Goal: Information Seeking & Learning: Learn about a topic

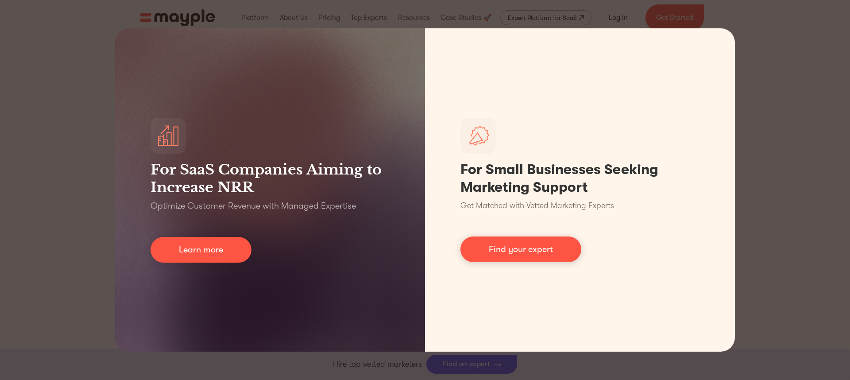
click at [795, 129] on div "For SaaS Companies Aiming to Increase NRR Optimize Customer Revenue with Manage…" at bounding box center [425, 190] width 850 height 380
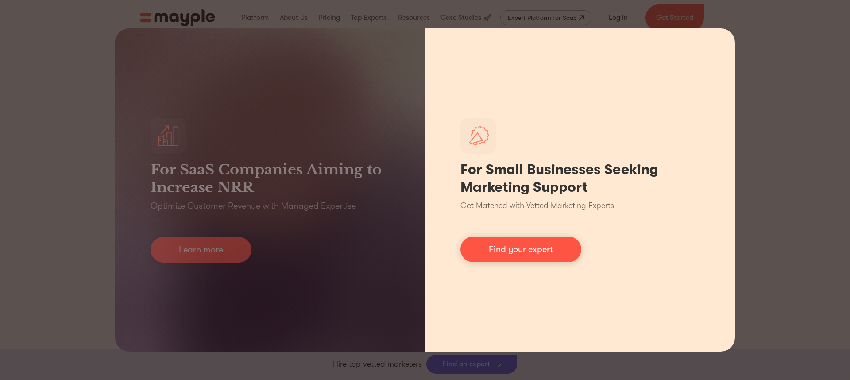
scroll to position [443, 0]
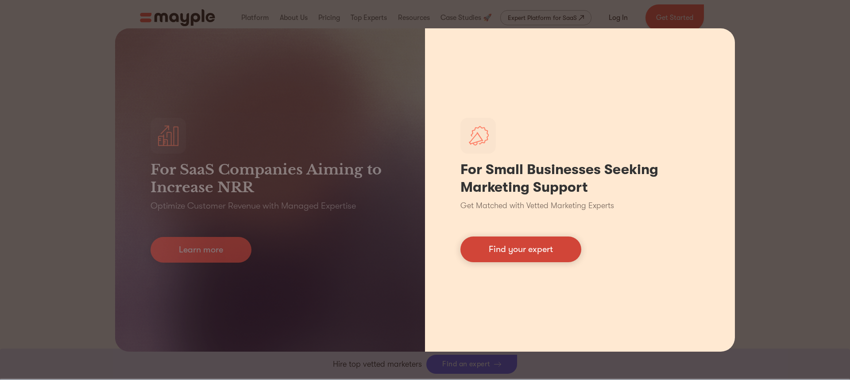
click at [537, 253] on link "Find your expert" at bounding box center [521, 249] width 121 height 26
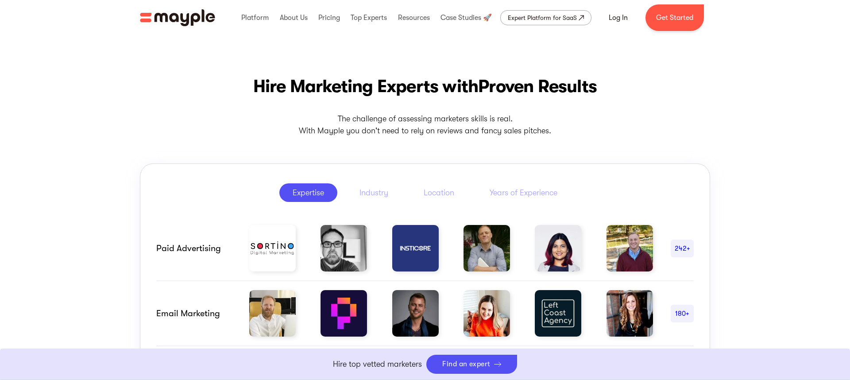
scroll to position [280, 0]
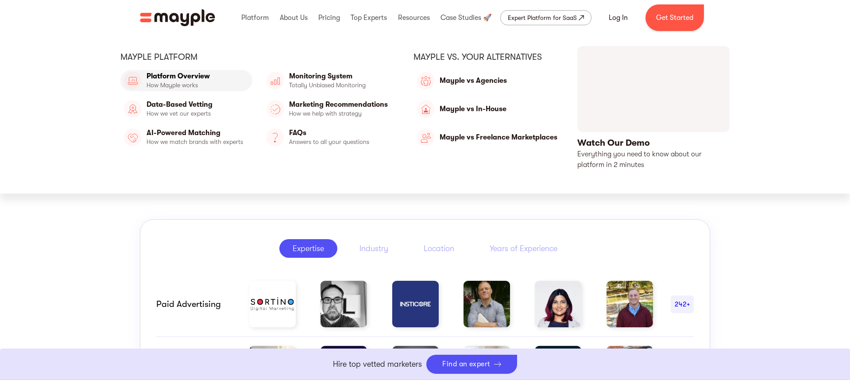
click at [198, 80] on link "Platform Overview" at bounding box center [186, 80] width 132 height 21
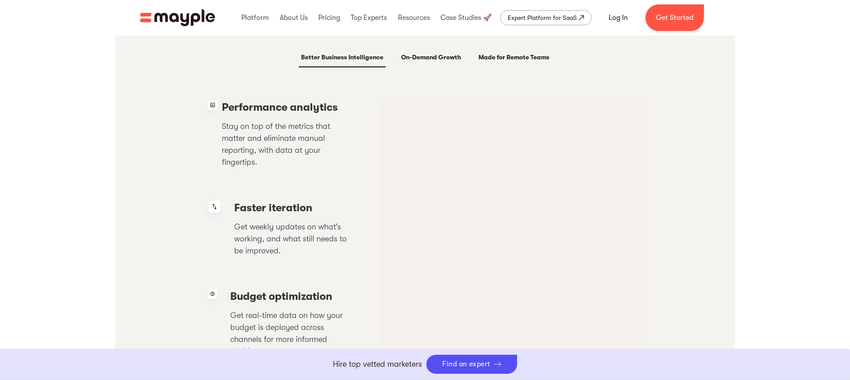
scroll to position [1771, 0]
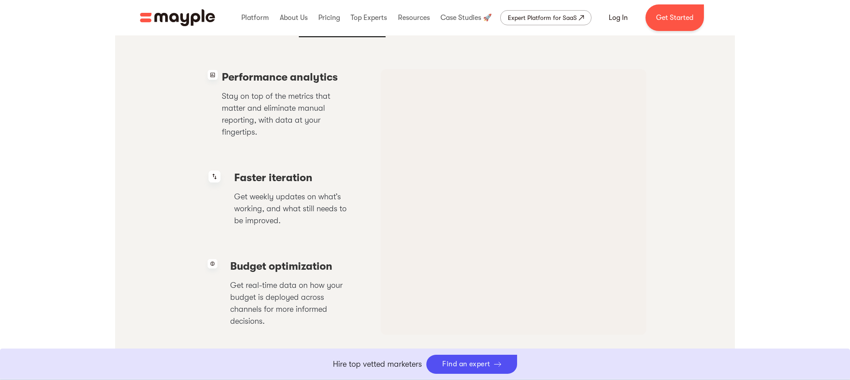
click at [207, 24] on img "home" at bounding box center [177, 17] width 75 height 17
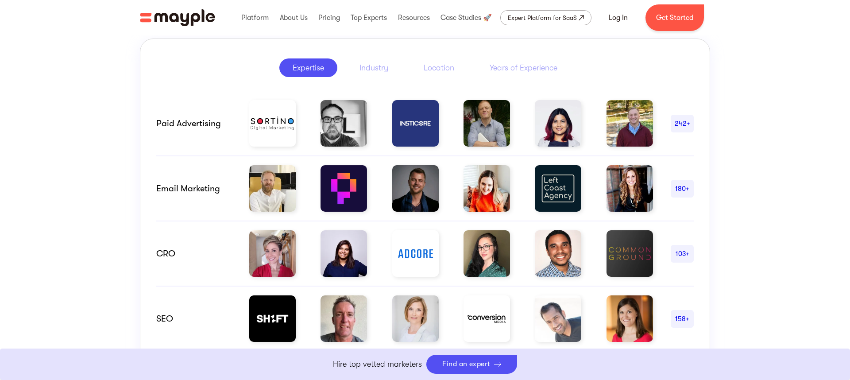
scroll to position [693, 0]
